Goal: Transaction & Acquisition: Book appointment/travel/reservation

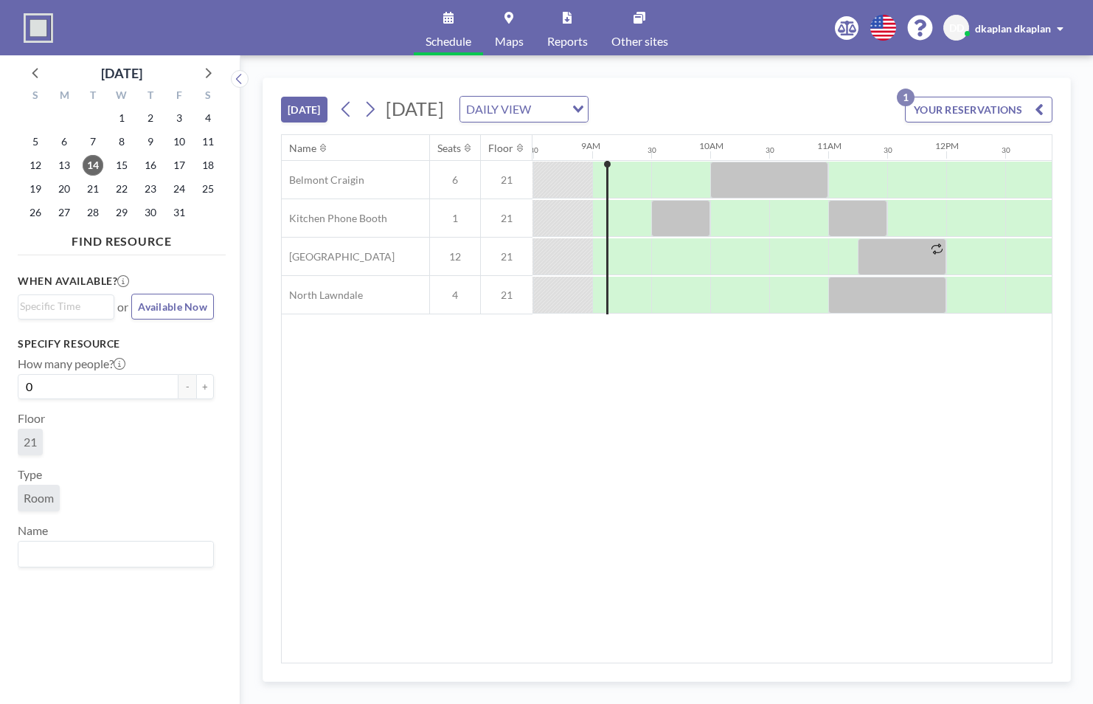
scroll to position [0, 1003]
click at [67, 194] on span "20" at bounding box center [64, 188] width 21 height 21
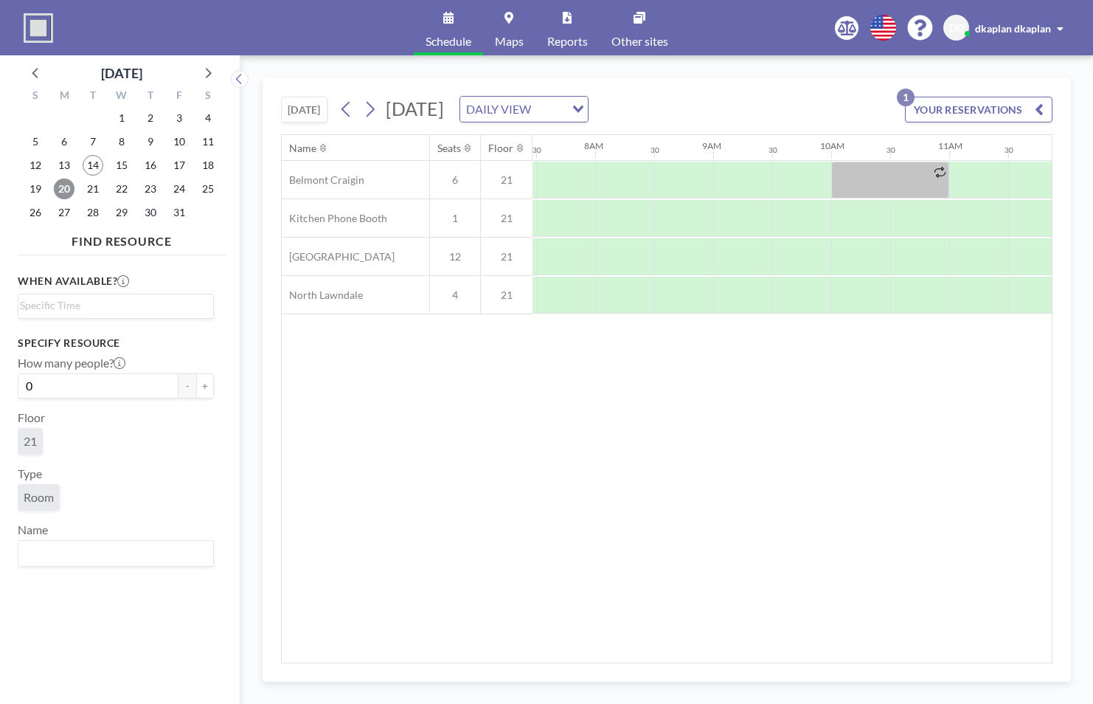
scroll to position [0, 885]
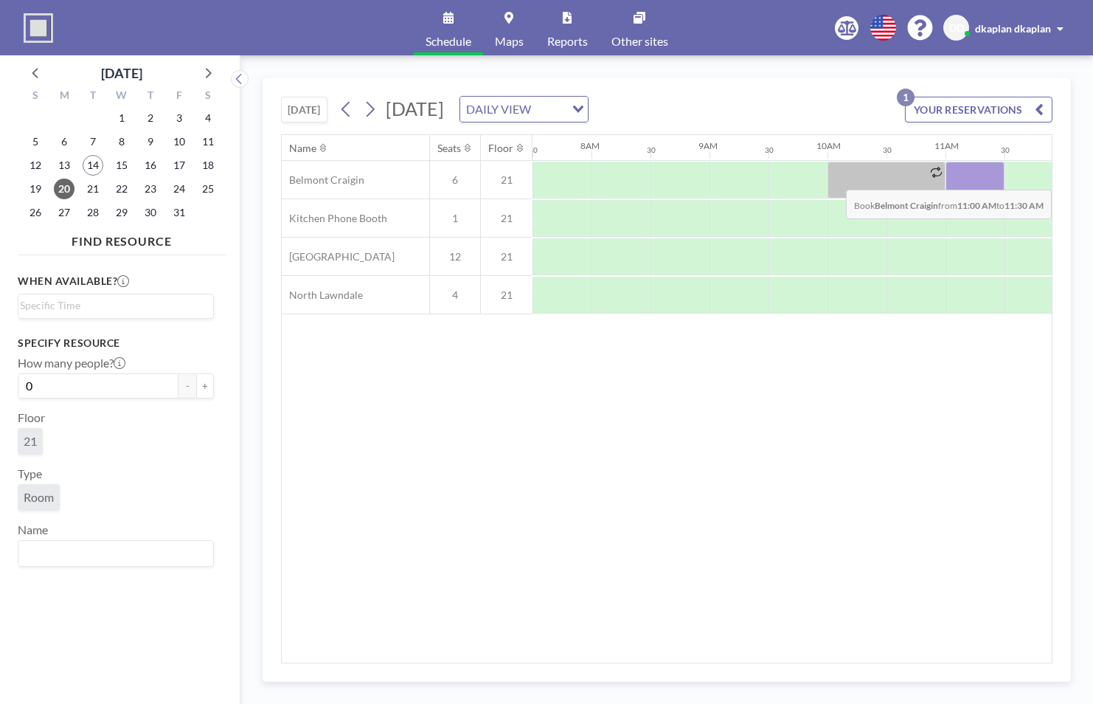
click at [983, 178] on div at bounding box center [974, 180] width 59 height 37
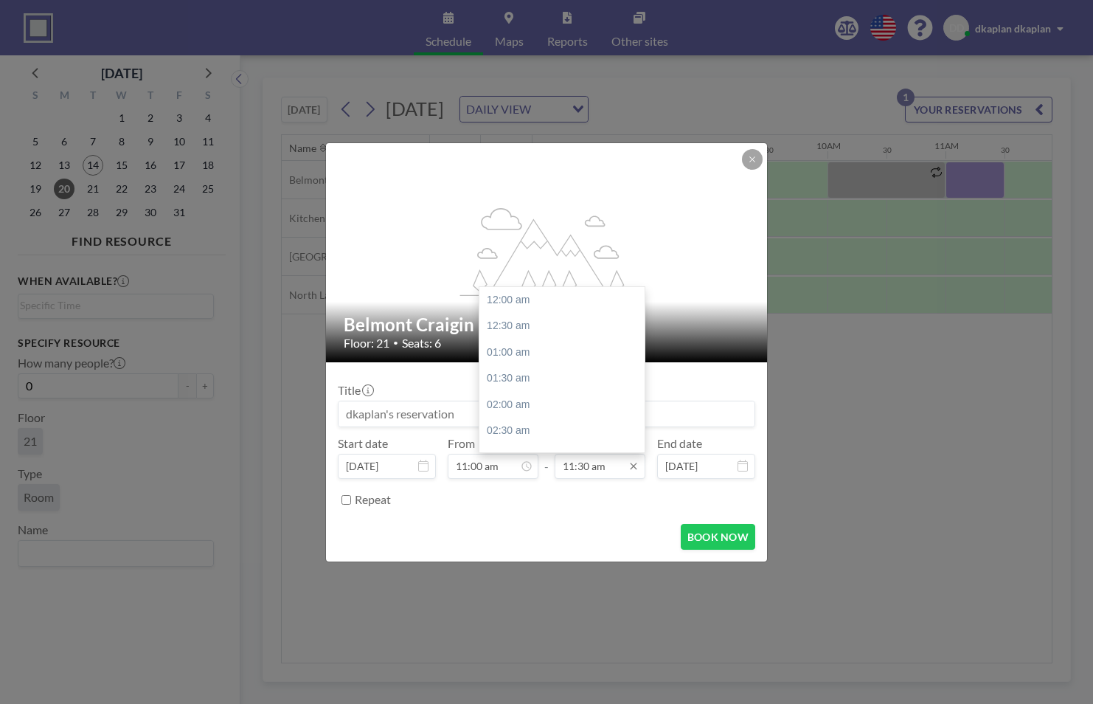
scroll to position [604, 0]
click at [555, 327] on div "12:00 pm" at bounding box center [565, 326] width 173 height 27
type input "12:00 pm"
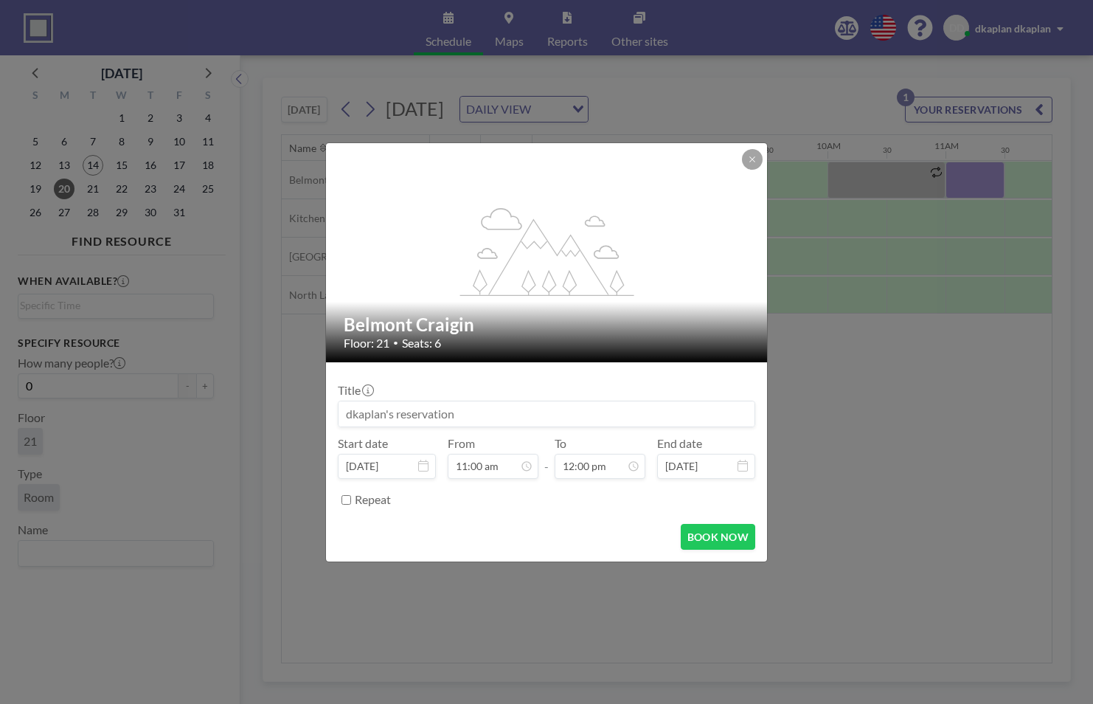
click at [476, 401] on input at bounding box center [547, 413] width 416 height 25
type input "[PERSON_NAME] Meeting"
click at [735, 535] on button "BOOK NOW" at bounding box center [718, 537] width 74 height 26
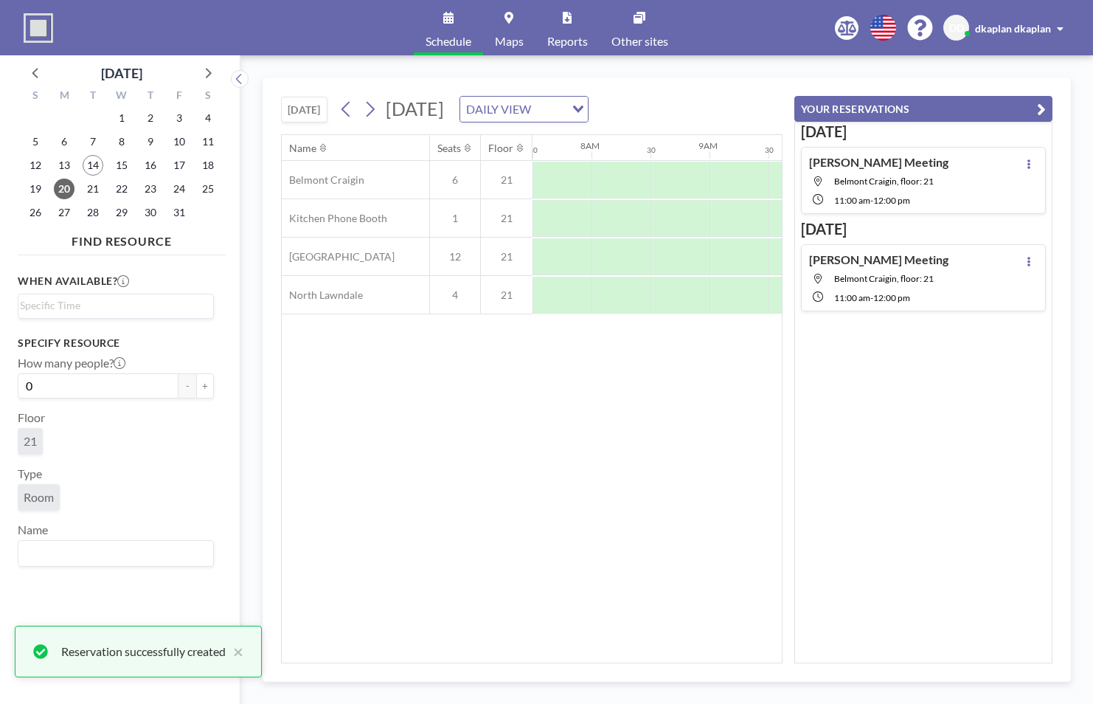
click at [1035, 111] on button "YOUR RESERVATIONS" at bounding box center [923, 109] width 258 height 26
